Goal: Transaction & Acquisition: Purchase product/service

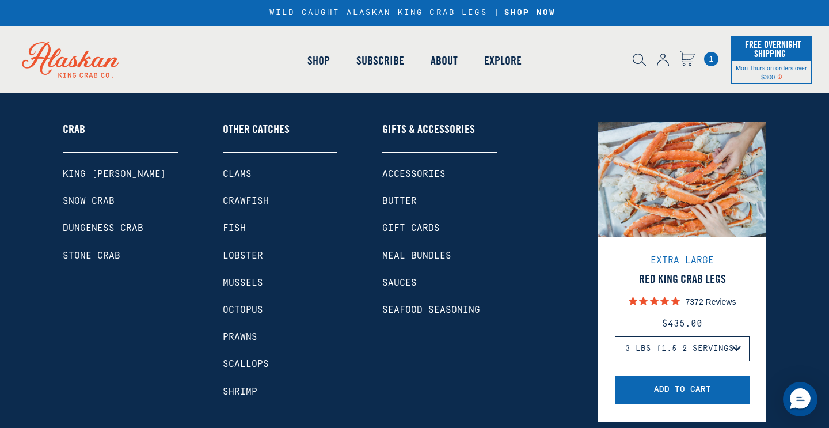
click at [77, 127] on link "Crab" at bounding box center [120, 137] width 115 height 30
